Goal: Check status

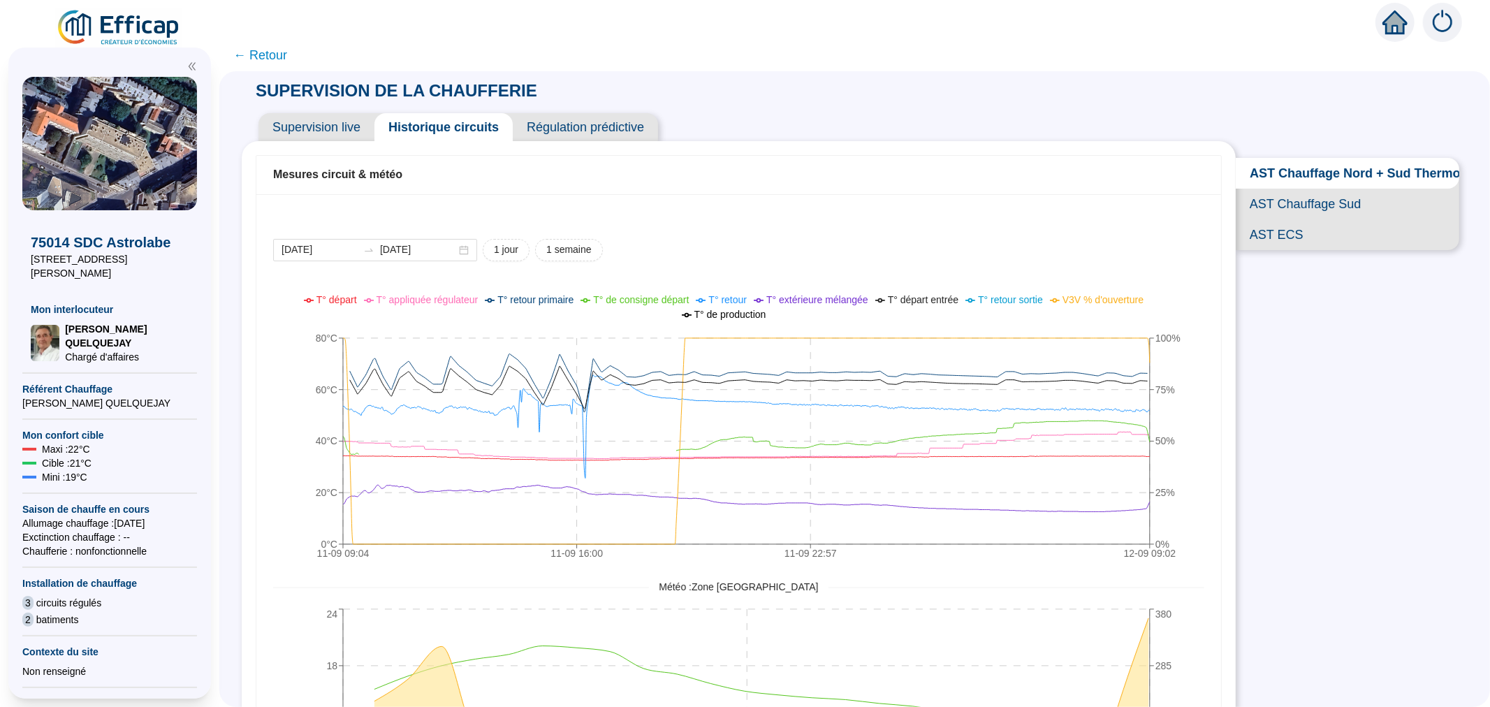
click at [1275, 250] on span "AST ECS" at bounding box center [1346, 234] width 223 height 31
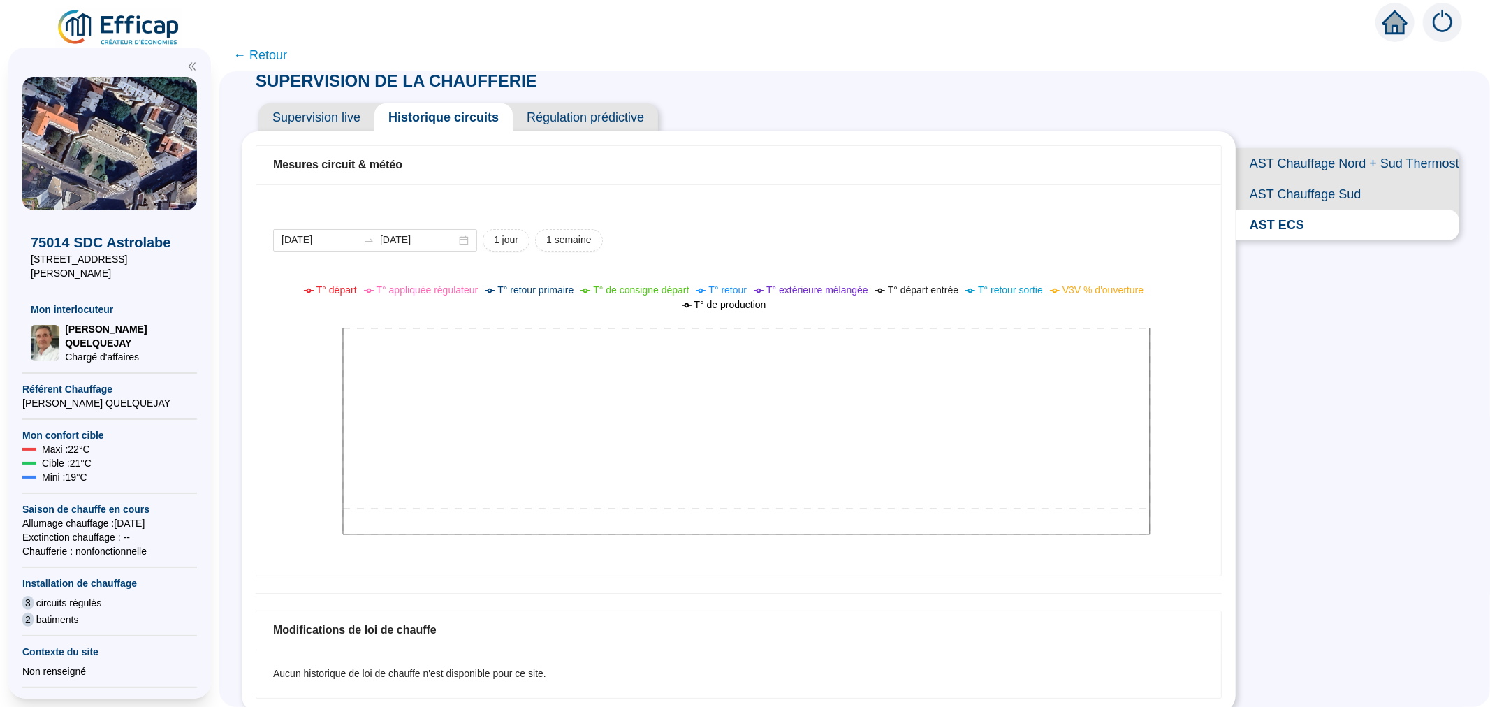
scroll to position [15, 0]
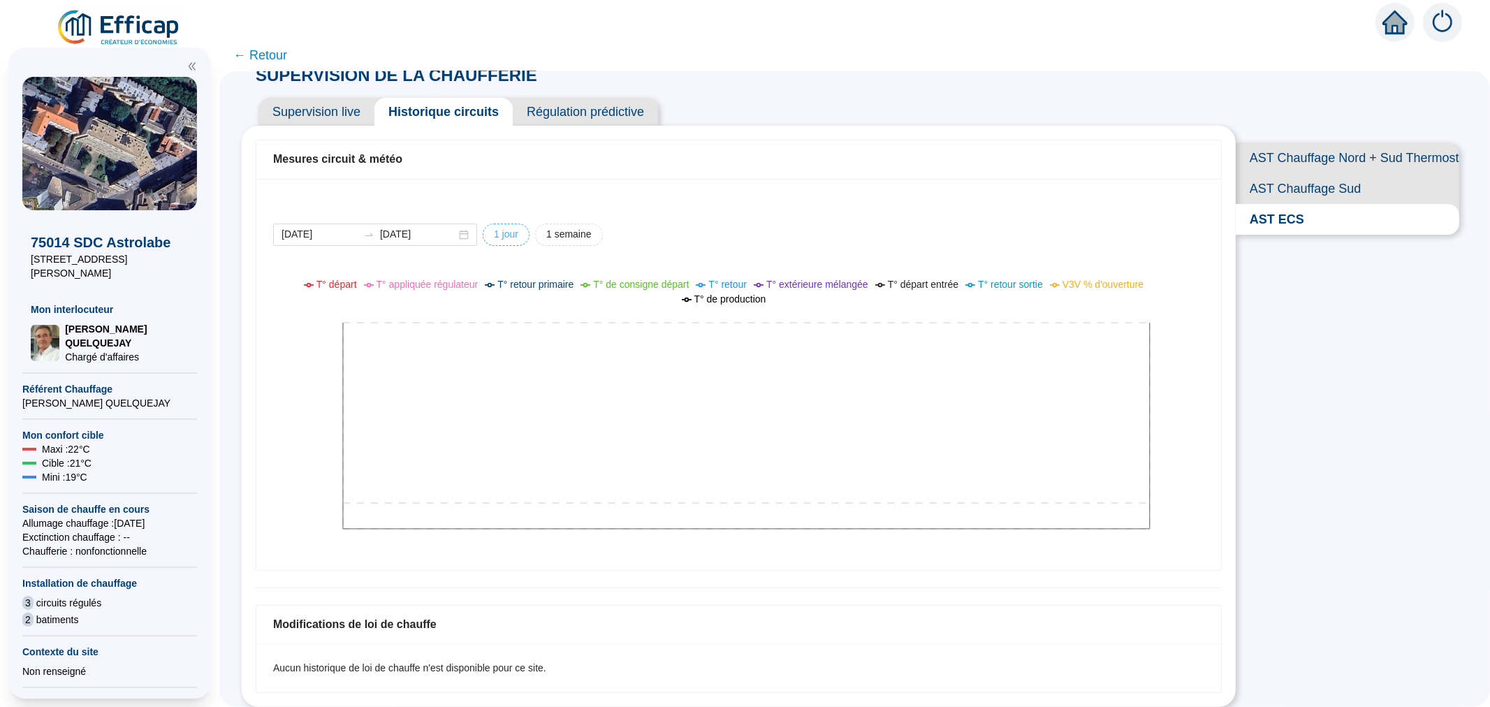
click at [510, 230] on span "1 jour" at bounding box center [506, 234] width 24 height 15
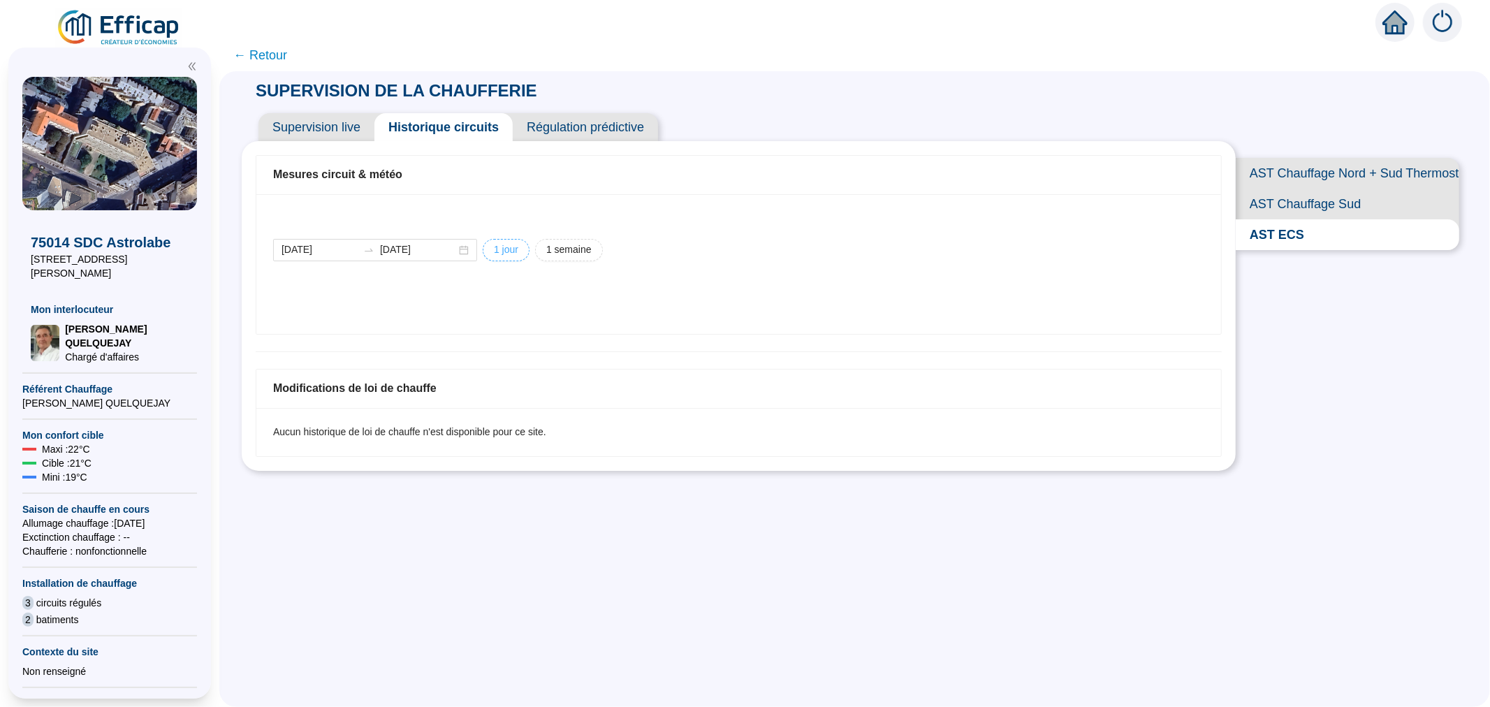
scroll to position [0, 0]
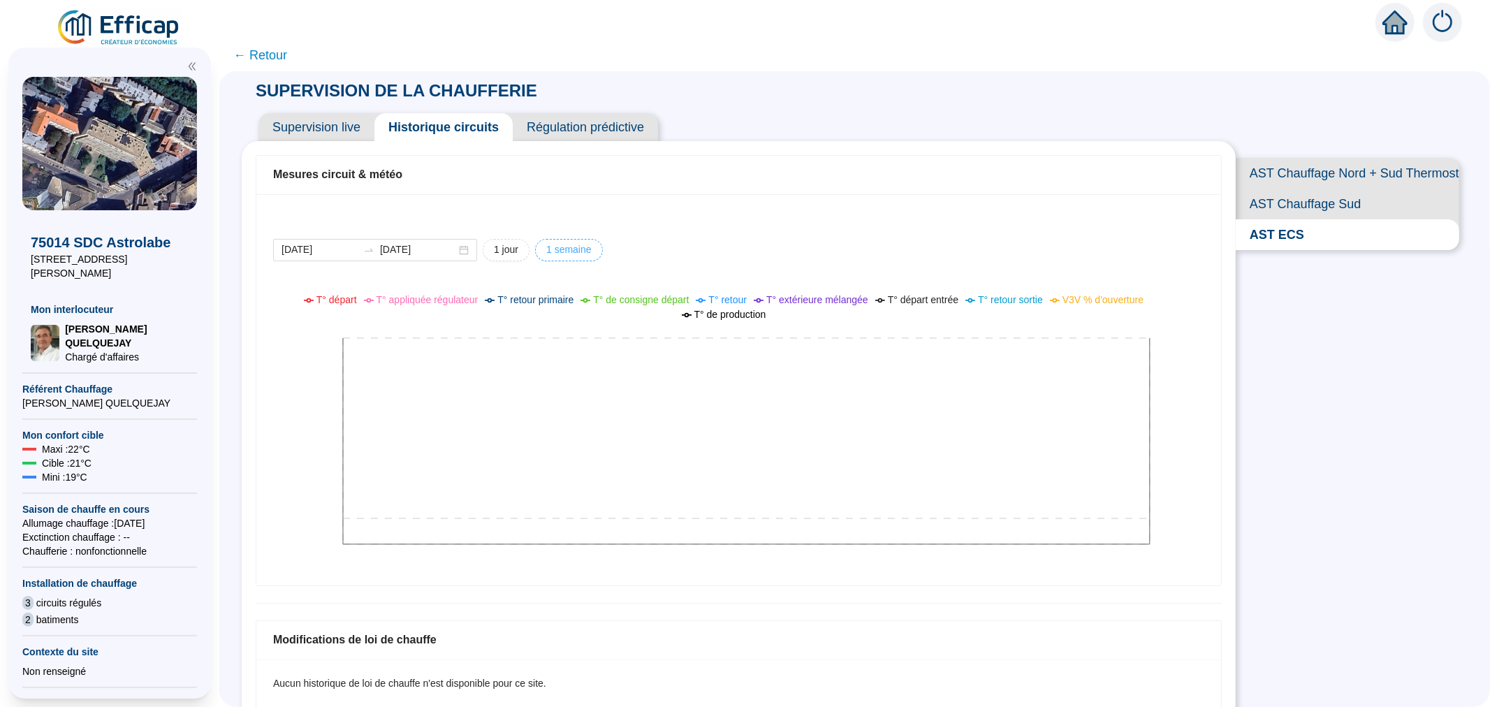
click at [567, 248] on span "1 semaine" at bounding box center [568, 249] width 45 height 15
type input "2025-09-05"
click at [119, 3] on div at bounding box center [745, 19] width 1490 height 39
click at [114, 10] on img at bounding box center [119, 27] width 126 height 39
